Goal: Complete application form

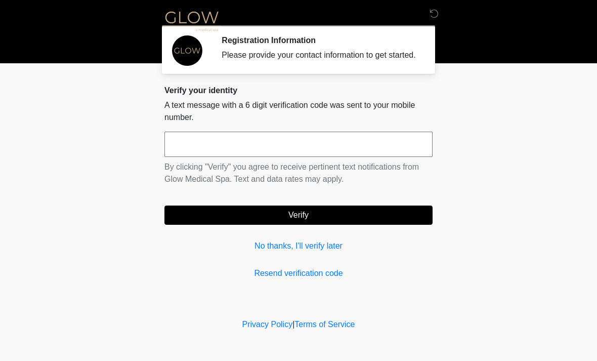
click at [327, 157] on input "text" at bounding box center [298, 144] width 268 height 25
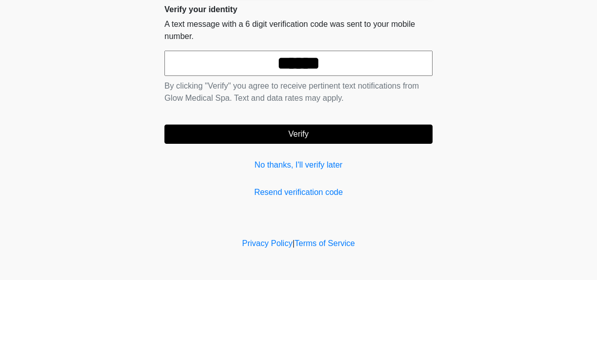
type input "******"
click at [335, 205] on button "Verify" at bounding box center [298, 214] width 268 height 19
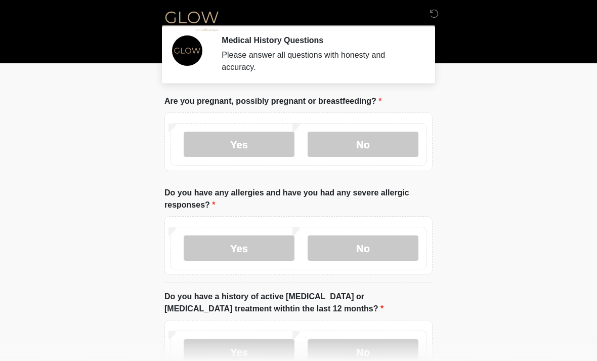
click at [363, 148] on label "No" at bounding box center [363, 144] width 111 height 25
click at [367, 258] on label "No" at bounding box center [363, 247] width 111 height 25
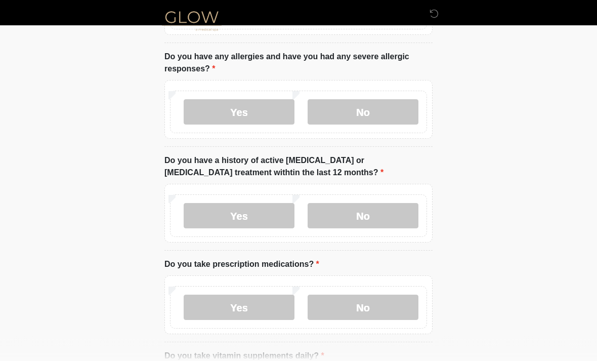
click at [369, 216] on label "No" at bounding box center [363, 215] width 111 height 25
click at [359, 309] on label "No" at bounding box center [363, 306] width 111 height 25
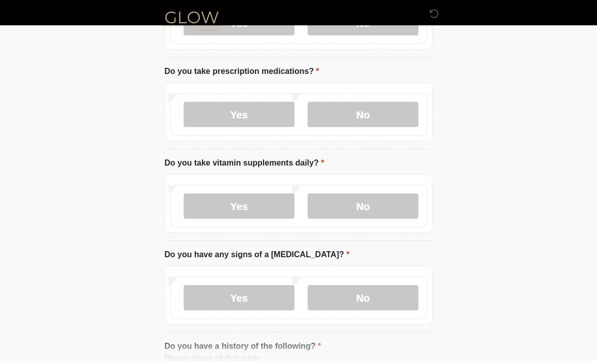
scroll to position [335, 0]
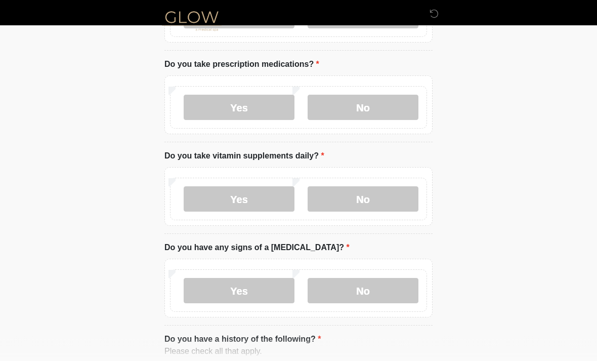
click at [356, 204] on label "No" at bounding box center [363, 199] width 111 height 25
click at [363, 291] on label "No" at bounding box center [363, 290] width 111 height 25
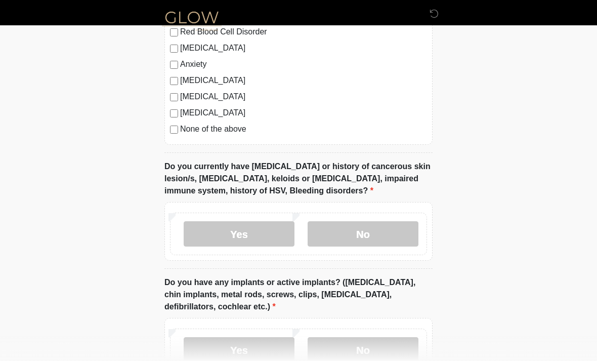
scroll to position [767, 0]
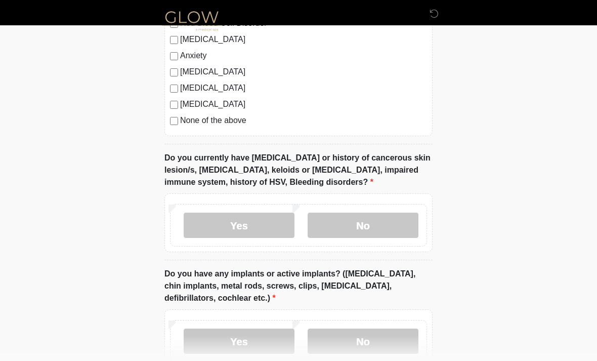
click at [368, 231] on label "No" at bounding box center [363, 225] width 111 height 25
click at [374, 341] on label "No" at bounding box center [363, 340] width 111 height 25
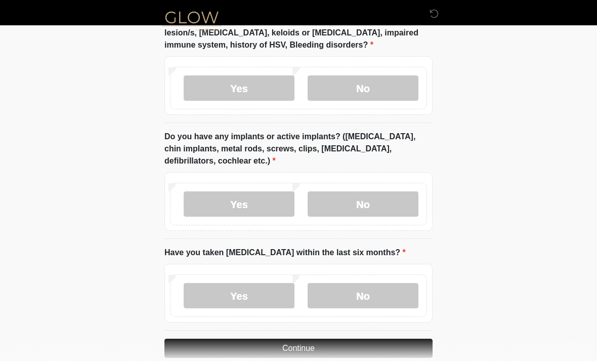
scroll to position [921, 0]
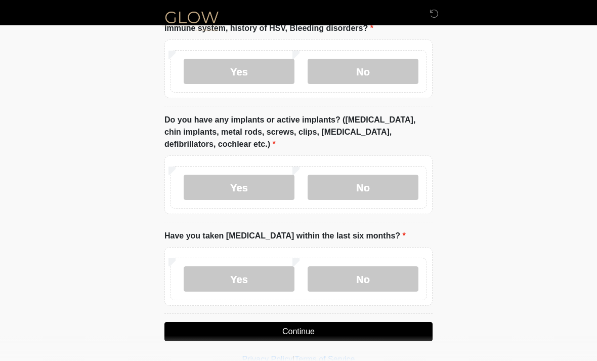
click at [370, 285] on label "No" at bounding box center [363, 278] width 111 height 25
click at [311, 330] on button "Continue" at bounding box center [298, 331] width 268 height 19
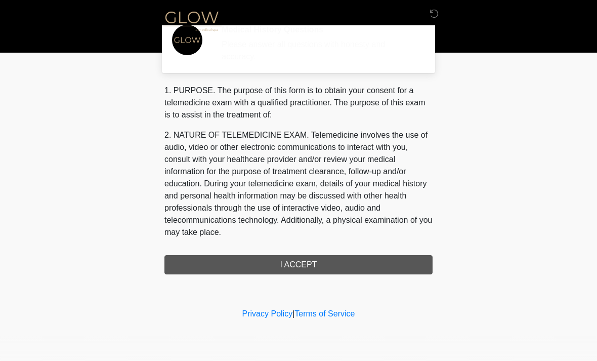
scroll to position [0, 0]
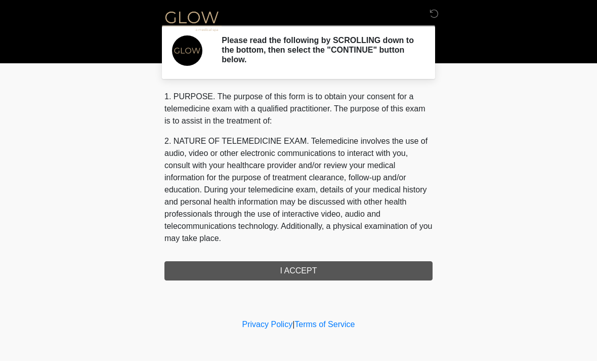
click at [293, 277] on div "1. PURPOSE. The purpose of this form is to obtain your consent for a telemedici…" at bounding box center [298, 186] width 268 height 190
click at [292, 275] on div "1. PURPOSE. The purpose of this form is to obtain your consent for a telemedici…" at bounding box center [298, 186] width 268 height 190
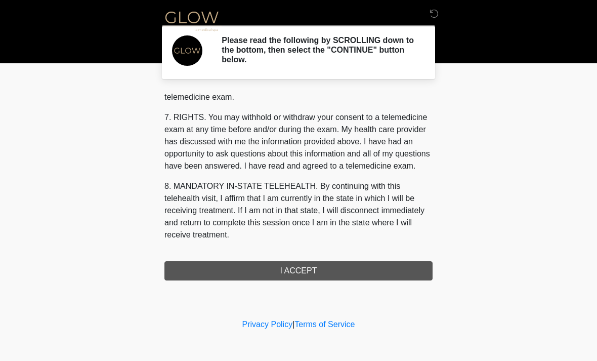
click at [301, 270] on button "I ACCEPT" at bounding box center [298, 270] width 268 height 19
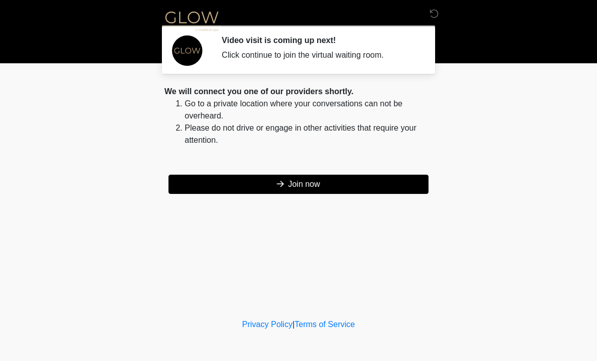
click at [297, 189] on button "Join now" at bounding box center [298, 184] width 260 height 19
